Goal: Check status: Check status

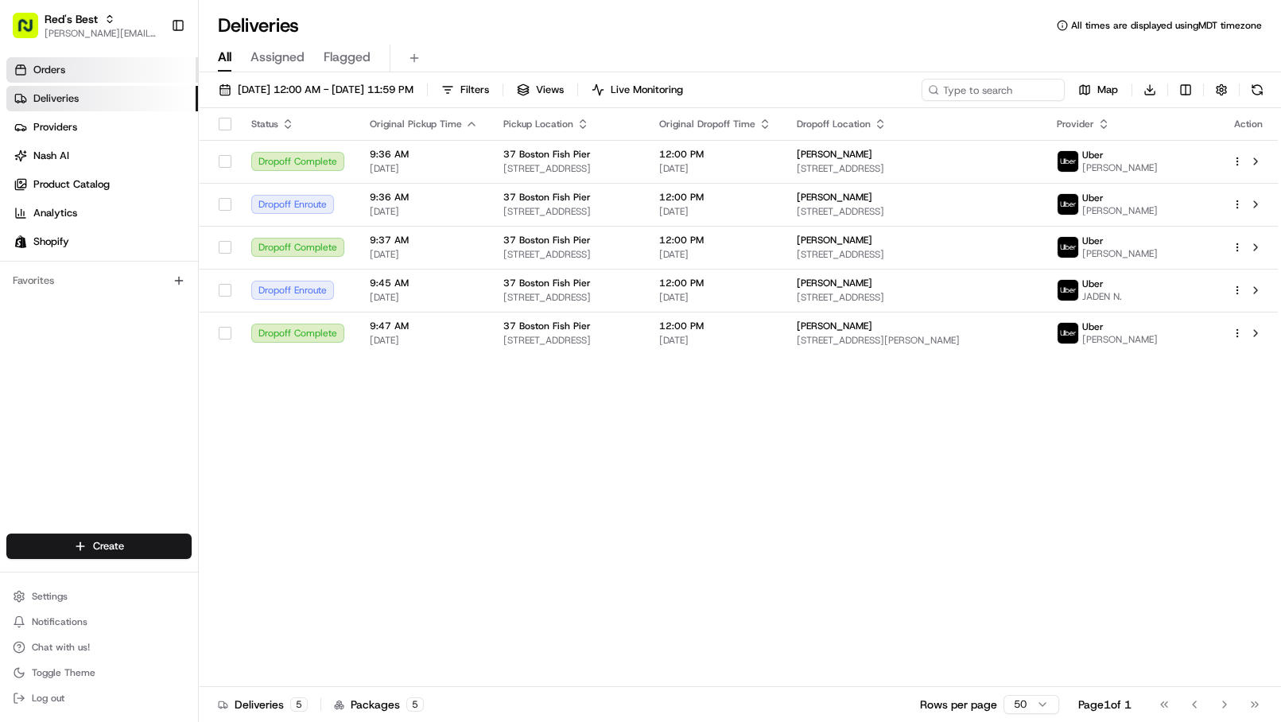
click at [86, 65] on link "Orders" at bounding box center [102, 69] width 192 height 25
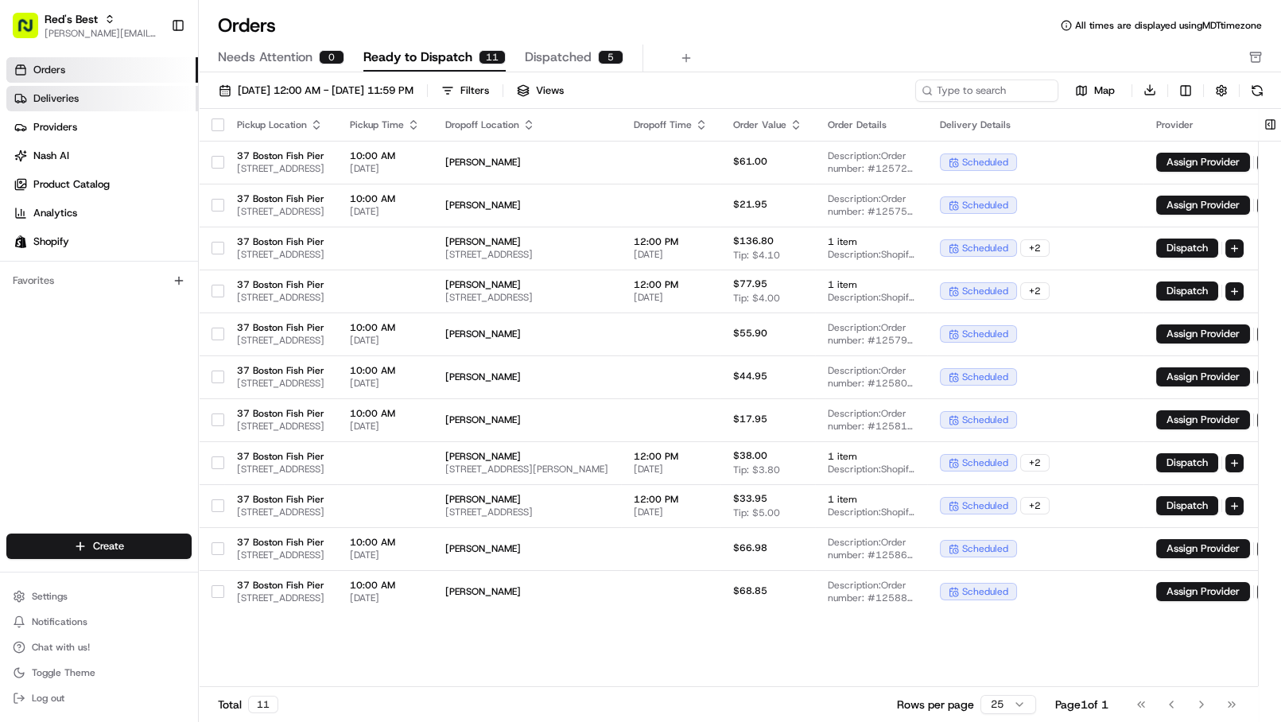
click at [69, 97] on span "Deliveries" at bounding box center [55, 98] width 45 height 14
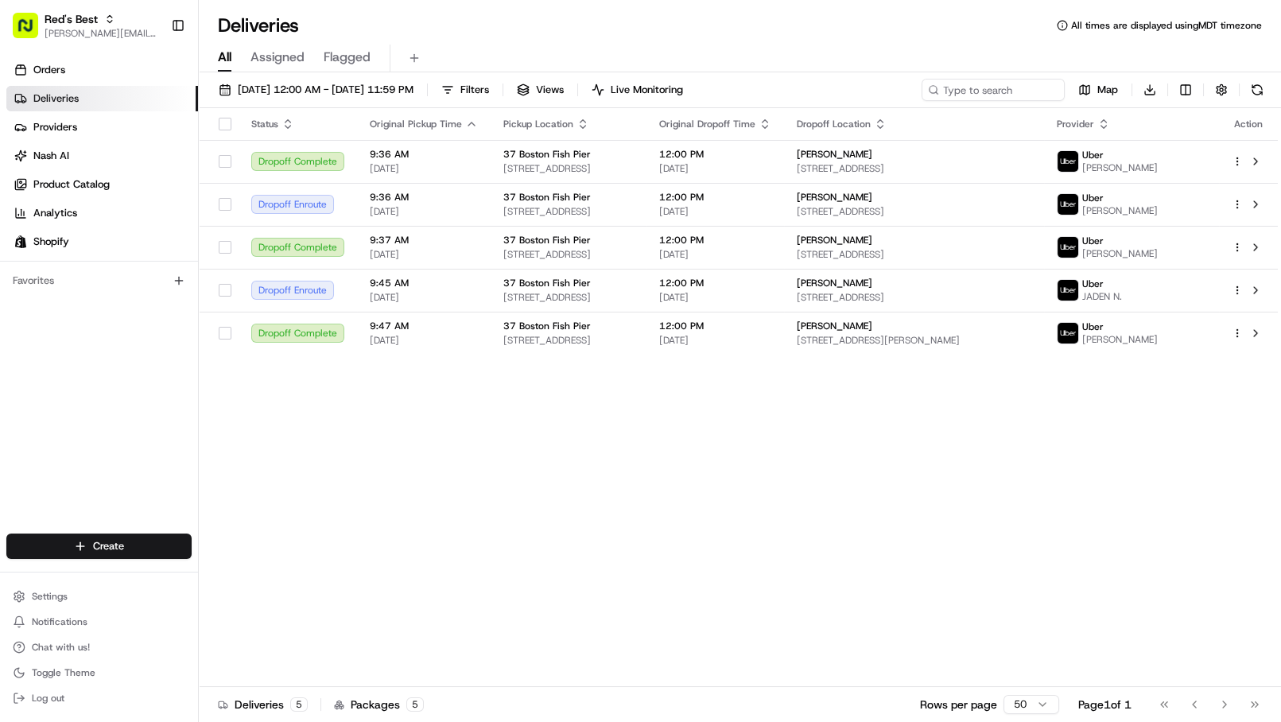
click at [1184, 92] on html "Red's Best [PERSON_NAME][EMAIL_ADDRESS][DOMAIN_NAME] Toggle Sidebar Orders Deli…" at bounding box center [640, 361] width 1281 height 722
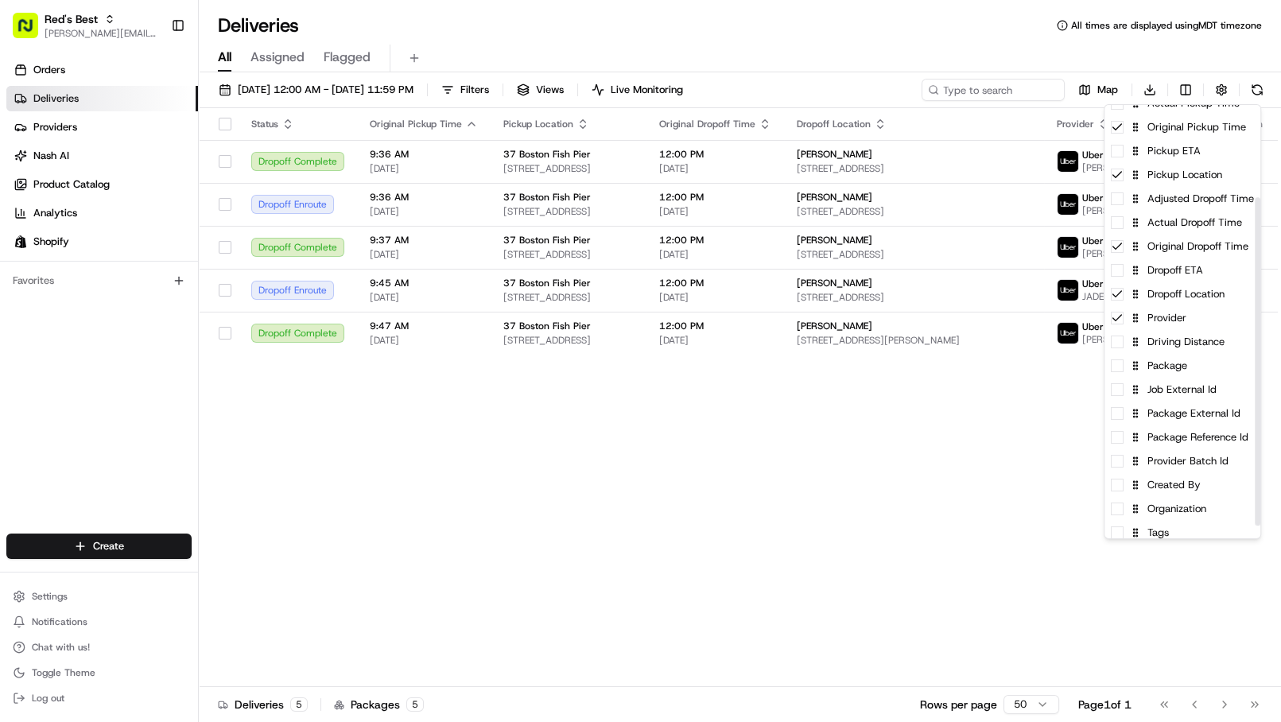
scroll to position [139, 0]
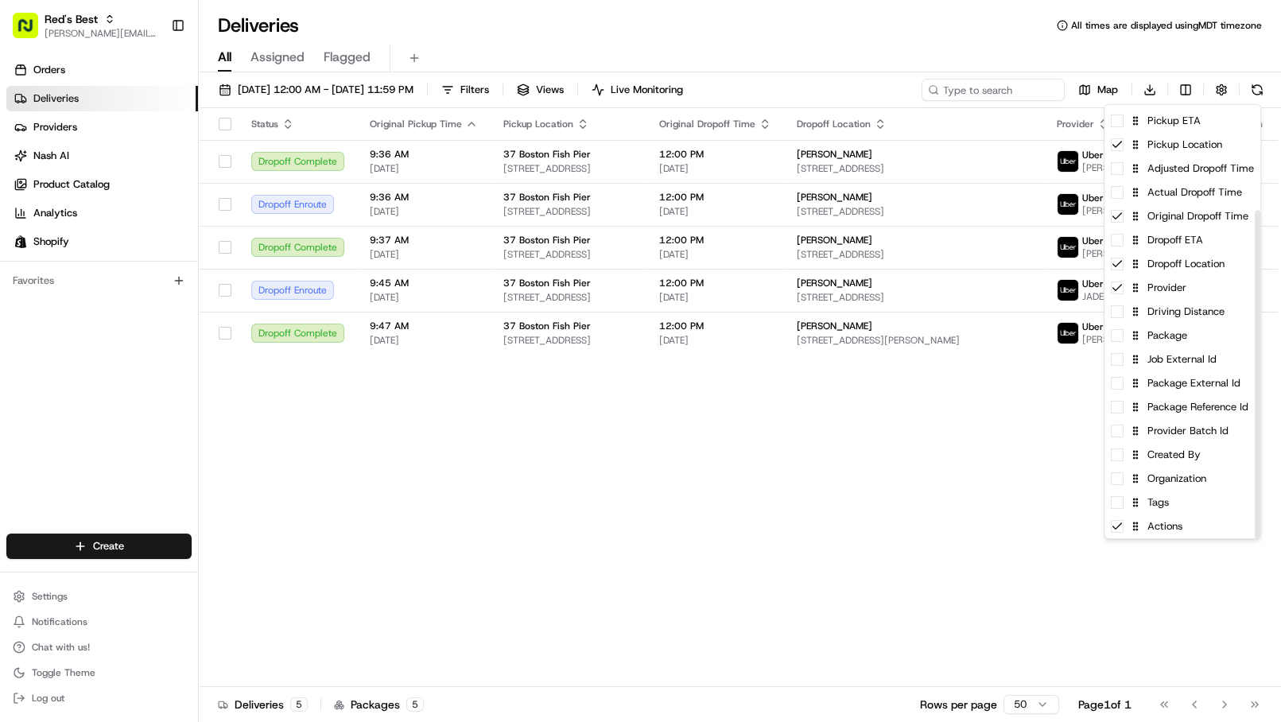
drag, startPoint x: 1259, startPoint y: 424, endPoint x: 1220, endPoint y: 514, distance: 98.3
click at [1260, 538] on div at bounding box center [1258, 374] width 6 height 328
click at [1177, 312] on div "Driving Distance" at bounding box center [1182, 312] width 156 height 24
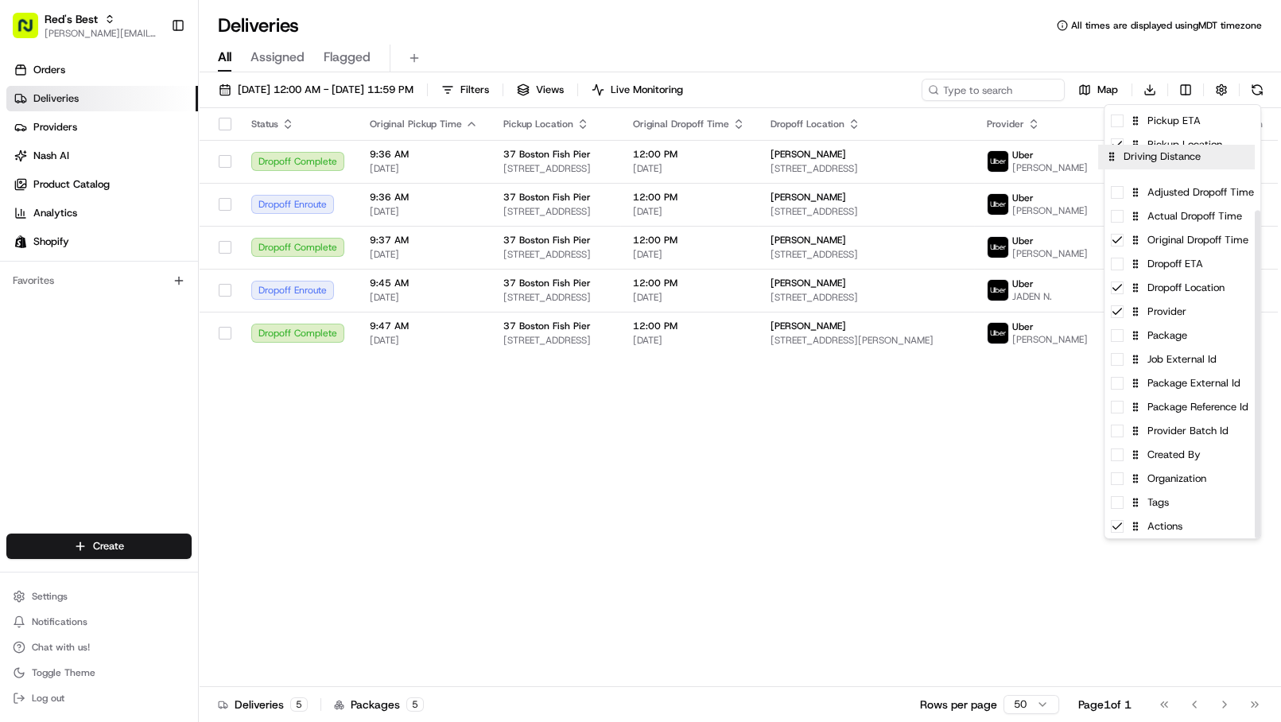
drag, startPoint x: 1139, startPoint y: 314, endPoint x: 1138, endPoint y: 134, distance: 179.7
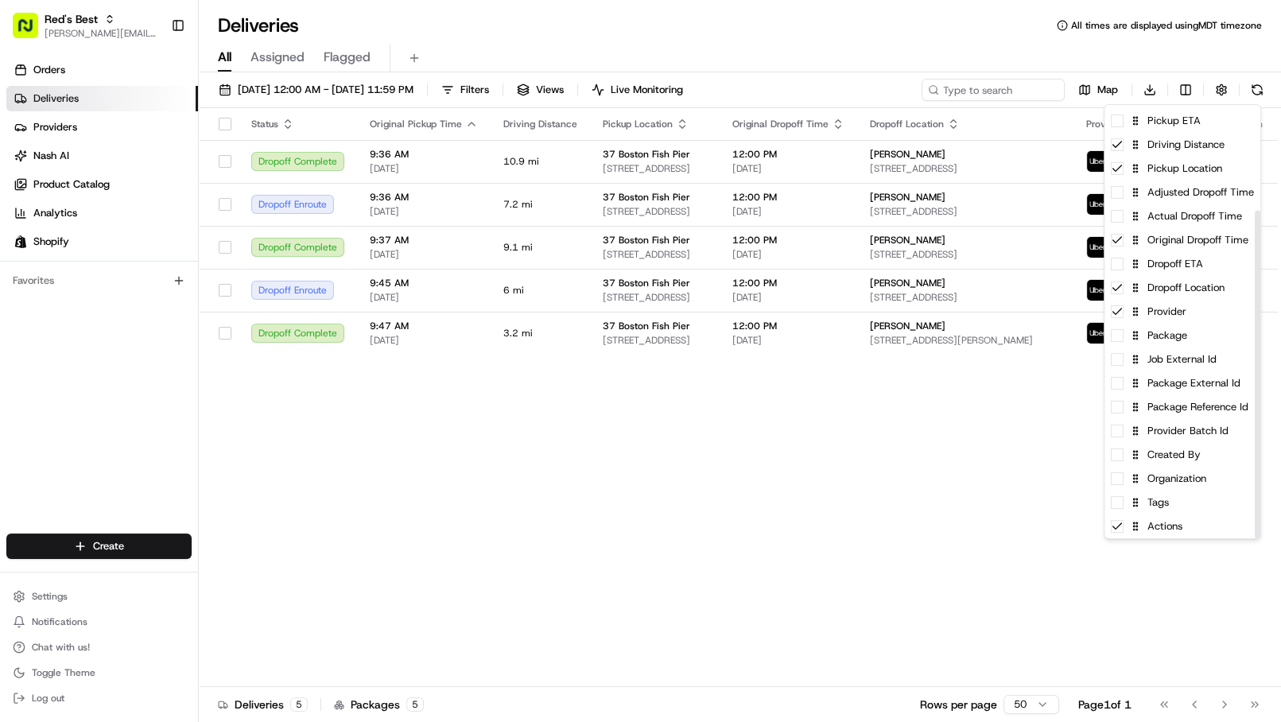
click at [629, 437] on html "Red's Best [PERSON_NAME][EMAIL_ADDRESS][DOMAIN_NAME] Toggle Sidebar Orders Deli…" at bounding box center [640, 361] width 1281 height 722
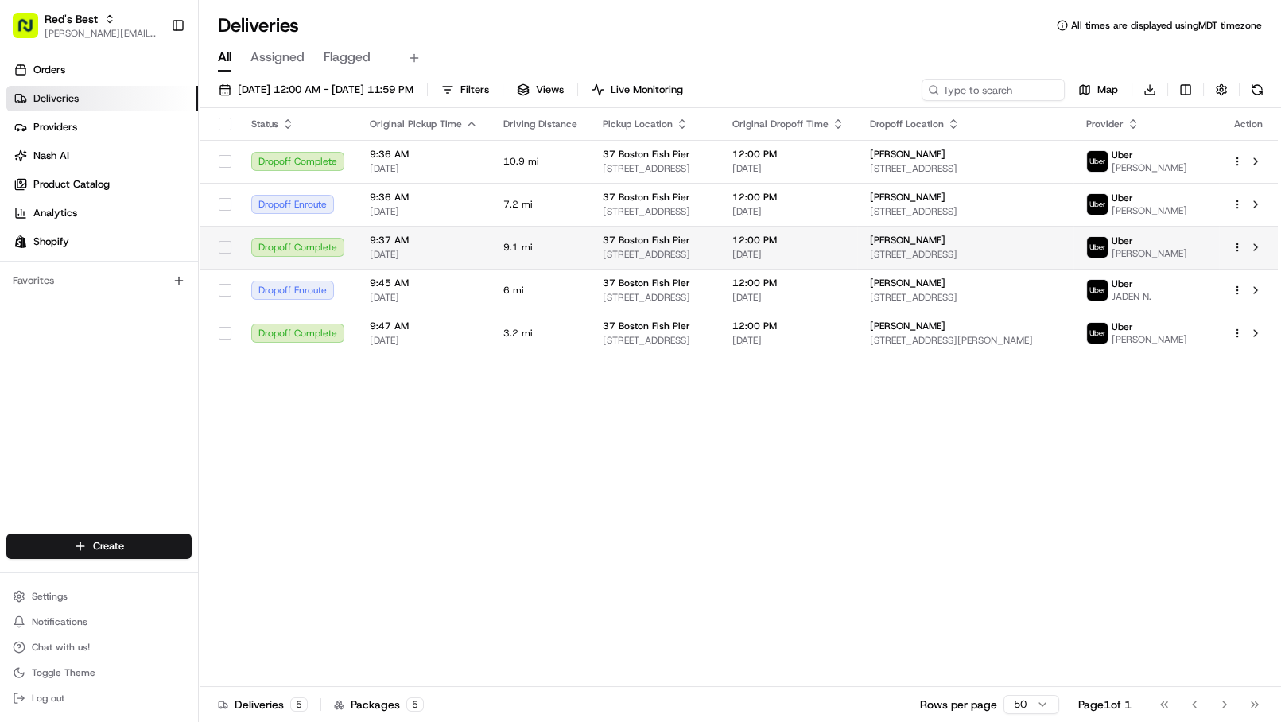
click at [405, 246] on span "9:37 AM" at bounding box center [424, 240] width 108 height 13
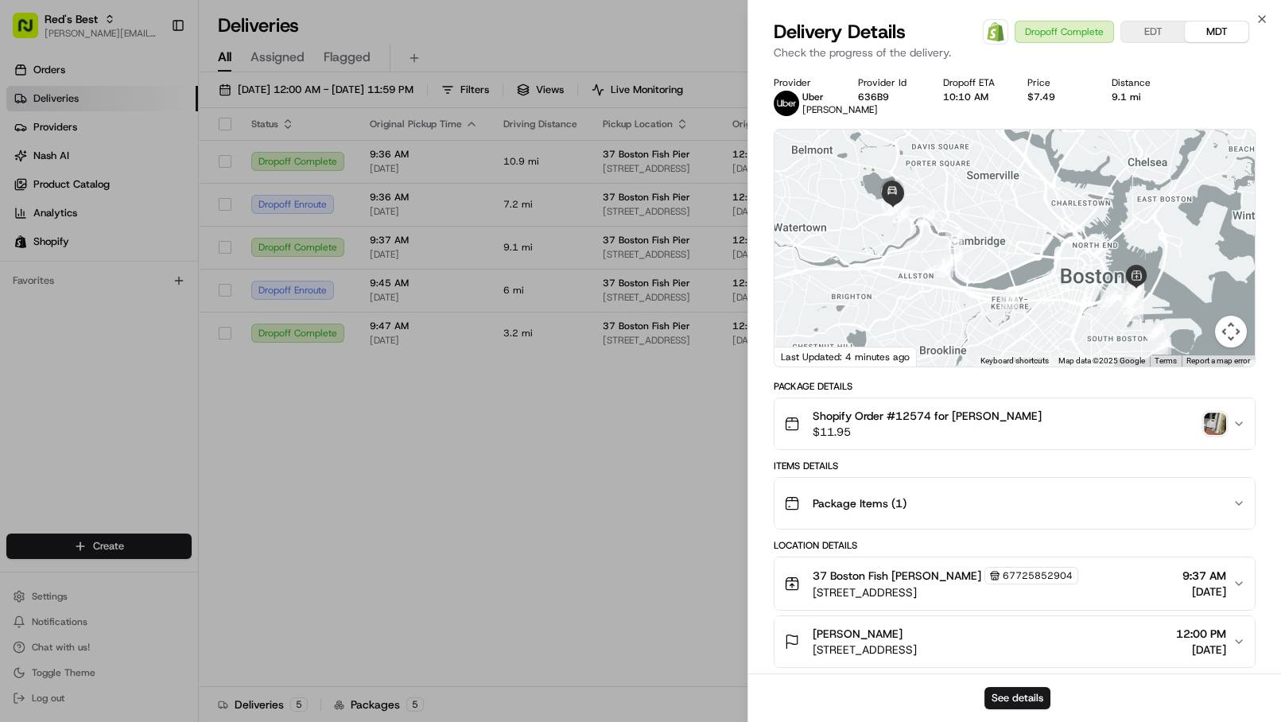
click at [1214, 435] on img "button" at bounding box center [1215, 424] width 22 height 22
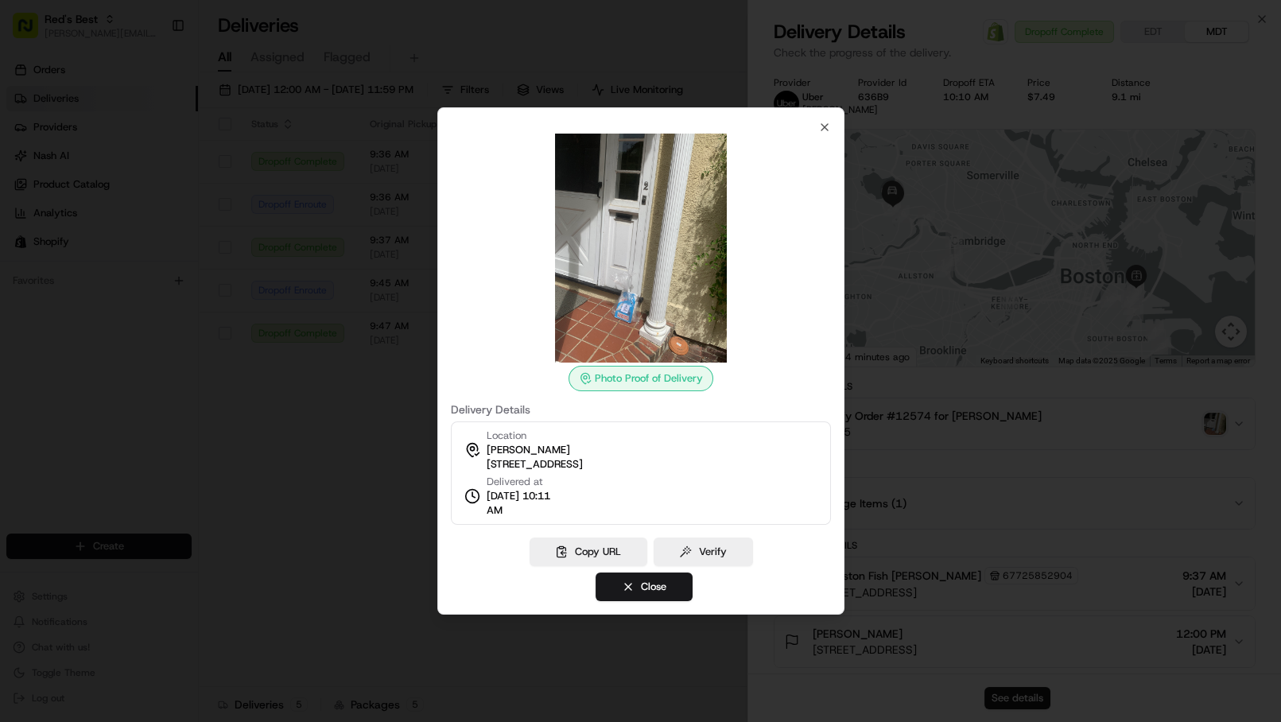
click at [615, 303] on img at bounding box center [640, 248] width 229 height 229
click at [697, 557] on button "Verify" at bounding box center [702, 551] width 99 height 29
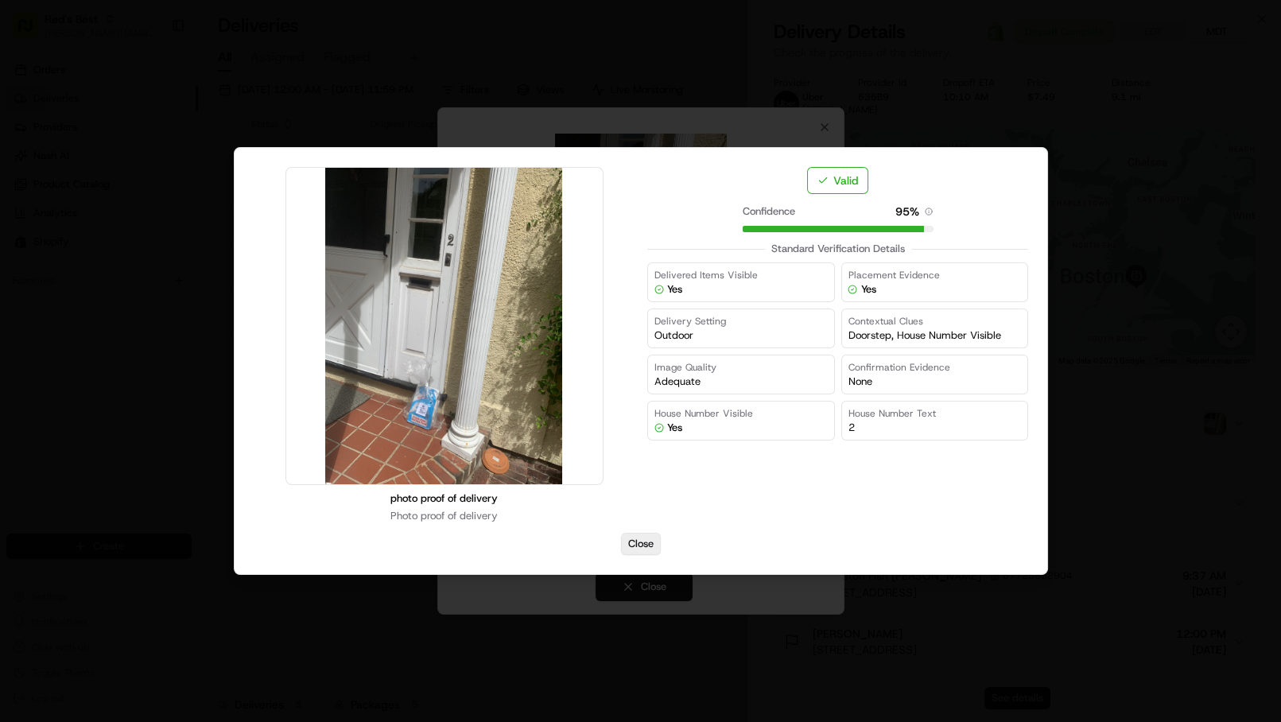
click at [642, 541] on button "Close" at bounding box center [641, 544] width 40 height 22
